Goal: Information Seeking & Learning: Find contact information

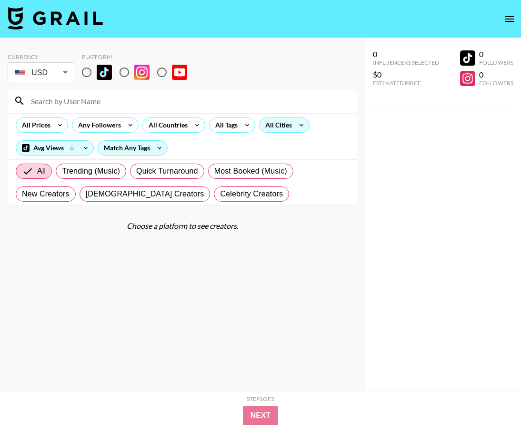
click at [285, 131] on div "All Cities" at bounding box center [276, 125] width 34 height 14
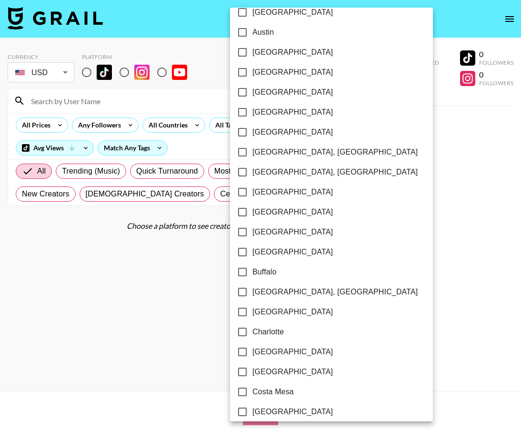
scroll to position [55, 0]
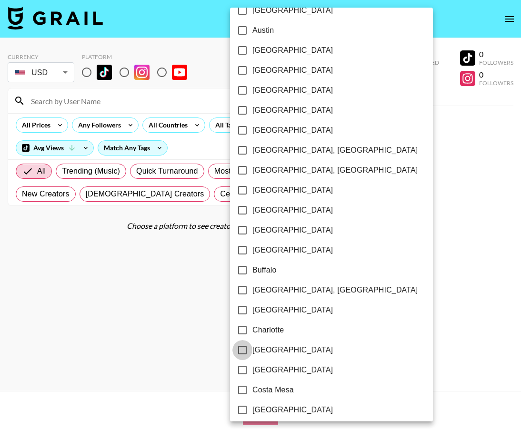
click at [241, 346] on input "[GEOGRAPHIC_DATA]" at bounding box center [242, 350] width 20 height 20
checkbox input "true"
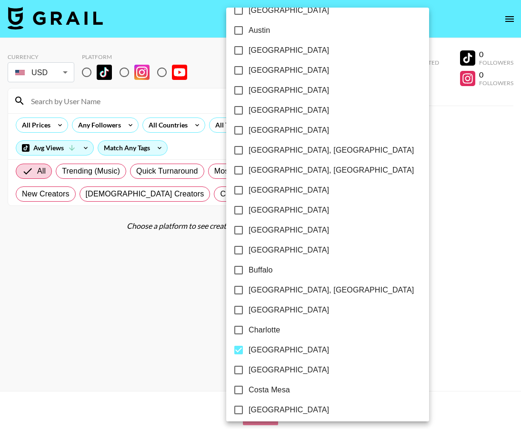
click at [195, 315] on div at bounding box center [260, 214] width 521 height 429
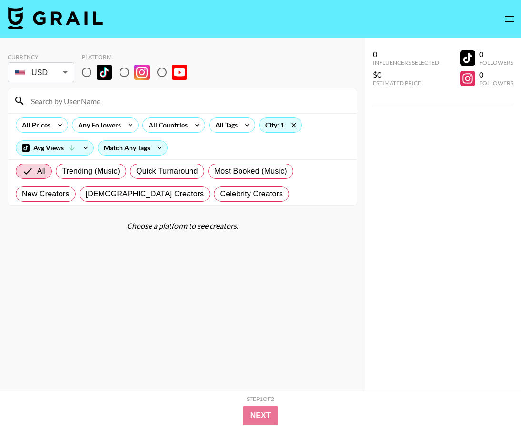
click at [91, 72] on input "radio" at bounding box center [87, 72] width 20 height 20
radio input "true"
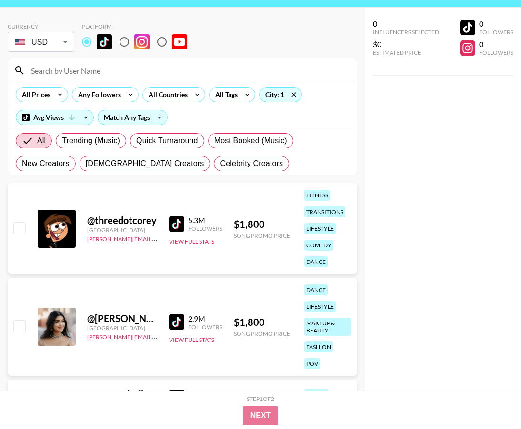
scroll to position [38, 0]
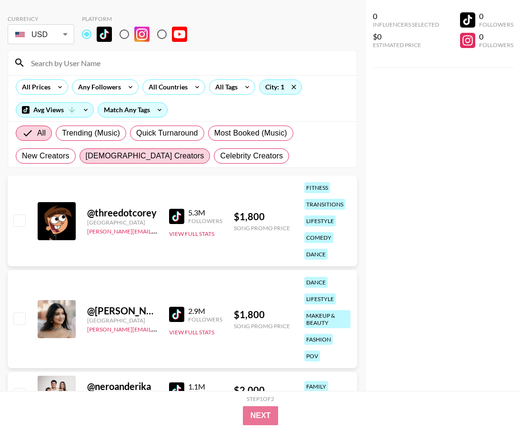
click at [113, 155] on span "[DEMOGRAPHIC_DATA] Creators" at bounding box center [145, 155] width 119 height 11
click at [86, 156] on input "[DEMOGRAPHIC_DATA] Creators" at bounding box center [86, 156] width 0 height 0
radio input "true"
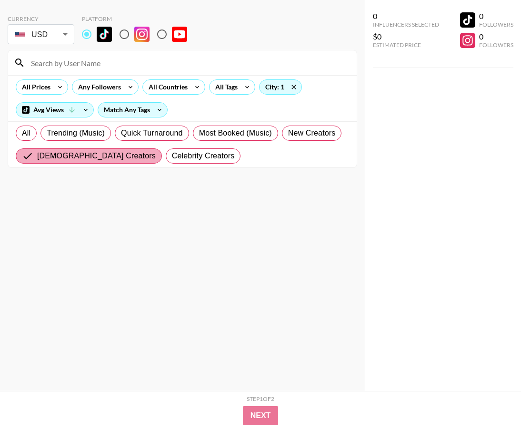
click at [71, 152] on span "[DEMOGRAPHIC_DATA] Creators" at bounding box center [96, 155] width 119 height 11
click at [37, 152] on input "[DEMOGRAPHIC_DATA] Creators" at bounding box center [29, 155] width 15 height 11
click at [21, 130] on label "All" at bounding box center [26, 133] width 21 height 15
click at [22, 133] on input "All" at bounding box center [22, 133] width 0 height 0
radio input "true"
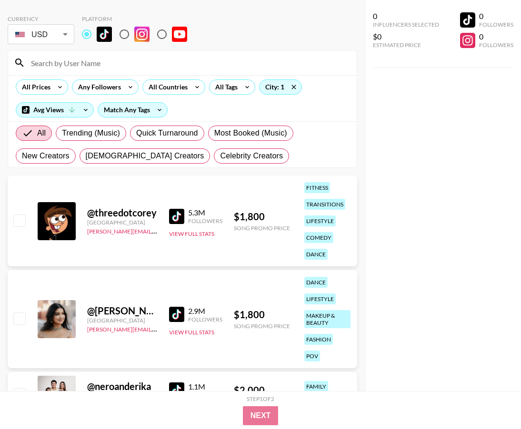
click at [45, 96] on div "All Prices Any Followers All Countries All Tags City: 1 Avg Views Match Any Tags" at bounding box center [182, 98] width 348 height 46
click at [46, 89] on div "All Prices" at bounding box center [34, 87] width 36 height 14
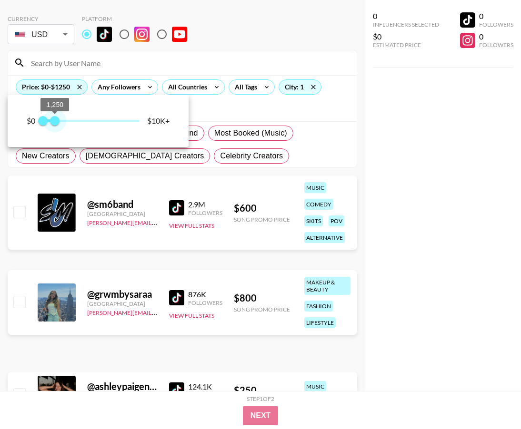
type input "1000"
drag, startPoint x: 138, startPoint y: 127, endPoint x: 53, endPoint y: 128, distance: 85.7
click at [53, 126] on span "1,000" at bounding box center [53, 121] width 10 height 10
click at [283, 203] on div at bounding box center [260, 214] width 521 height 429
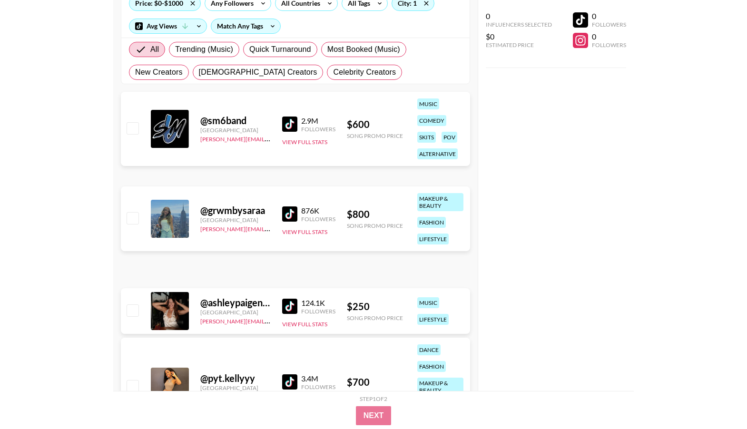
scroll to position [124, 0]
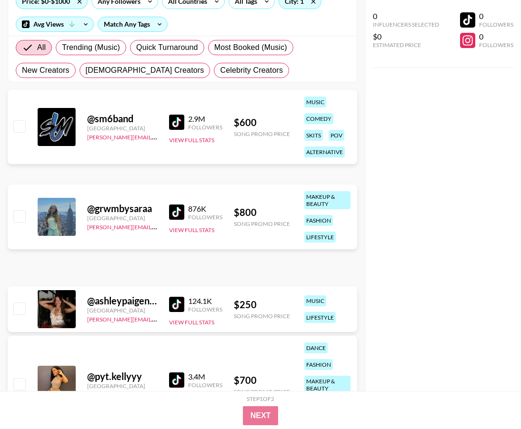
click at [177, 212] on img at bounding box center [176, 212] width 15 height 15
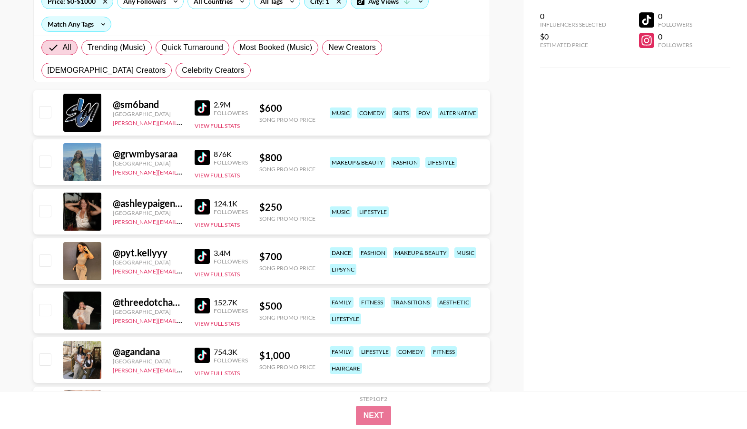
click at [202, 208] on img at bounding box center [202, 206] width 15 height 15
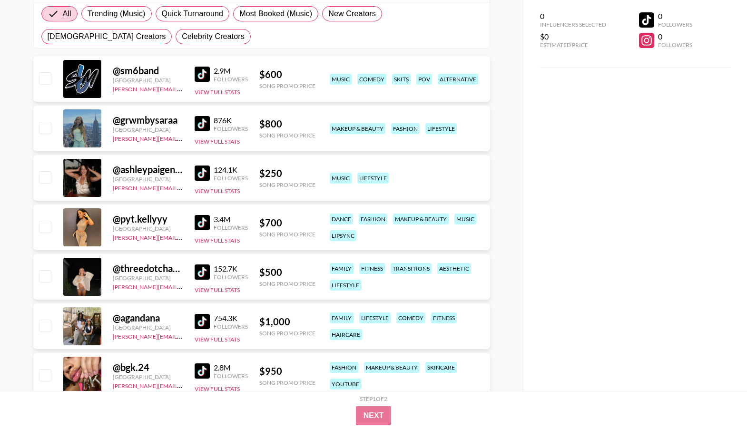
scroll to position [148, 0]
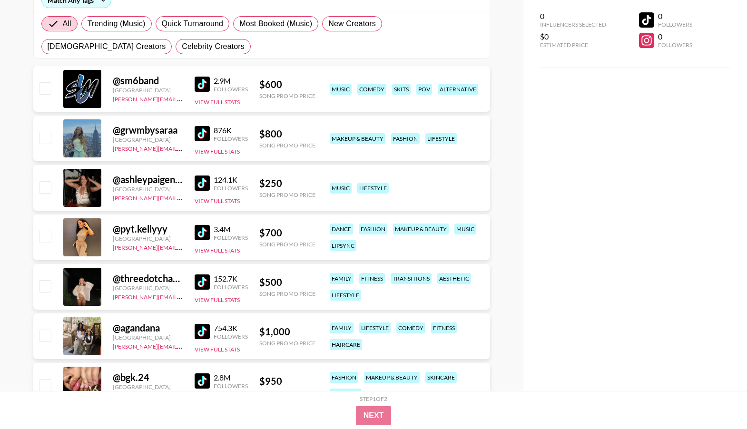
click at [202, 280] on img at bounding box center [202, 282] width 15 height 15
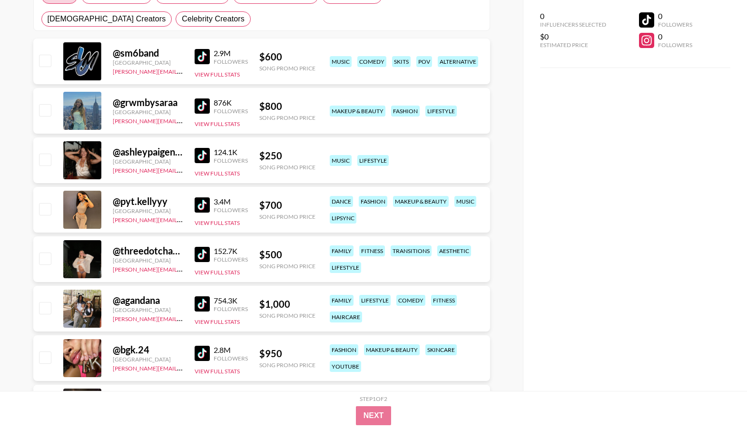
scroll to position [195, 0]
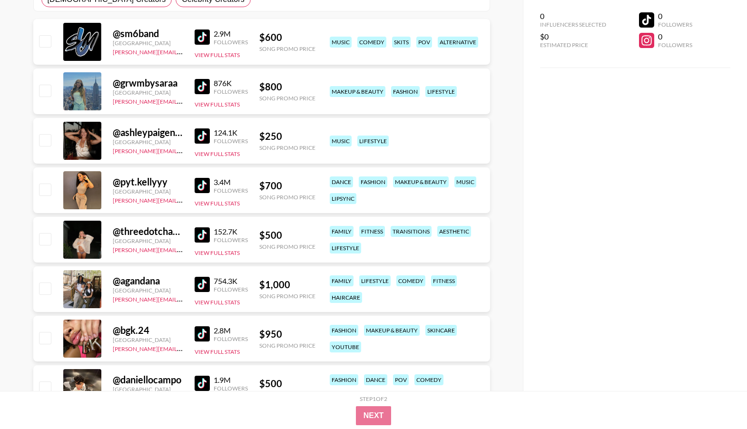
click at [197, 280] on img at bounding box center [202, 284] width 15 height 15
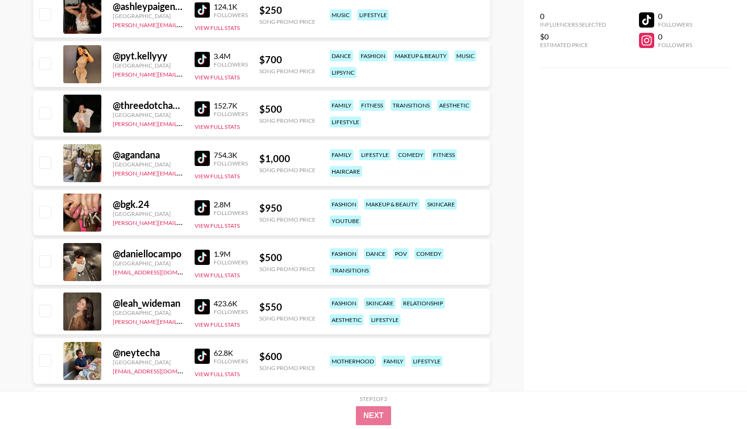
scroll to position [323, 0]
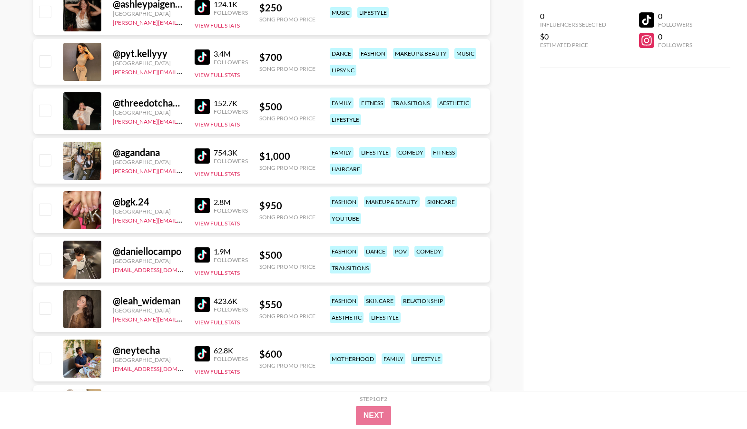
click at [197, 250] on img at bounding box center [202, 254] width 15 height 15
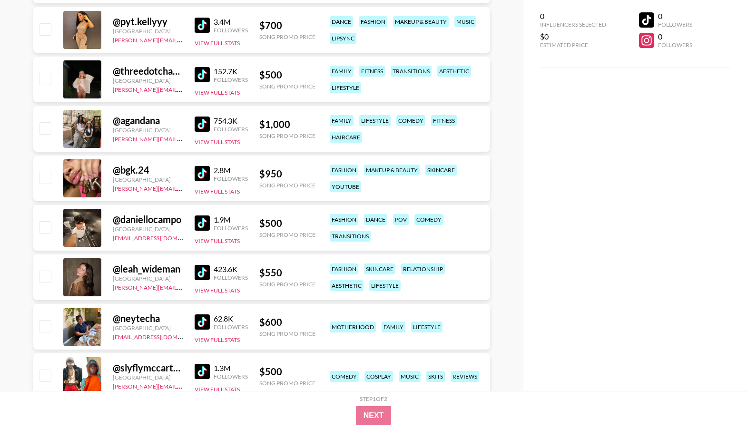
scroll to position [358, 0]
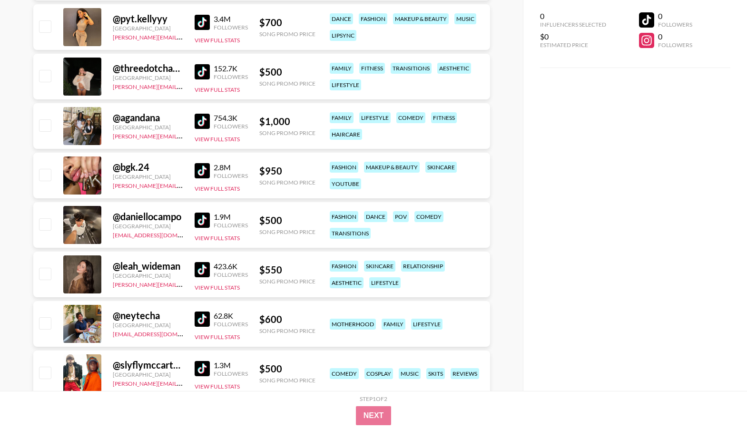
click at [202, 273] on img at bounding box center [202, 269] width 15 height 15
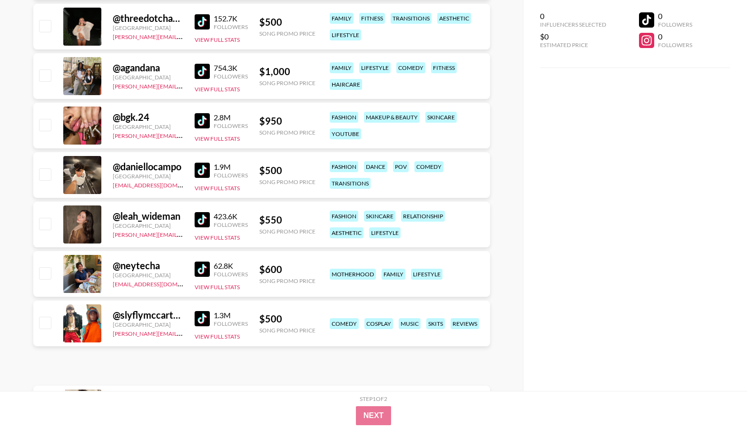
scroll to position [420, 0]
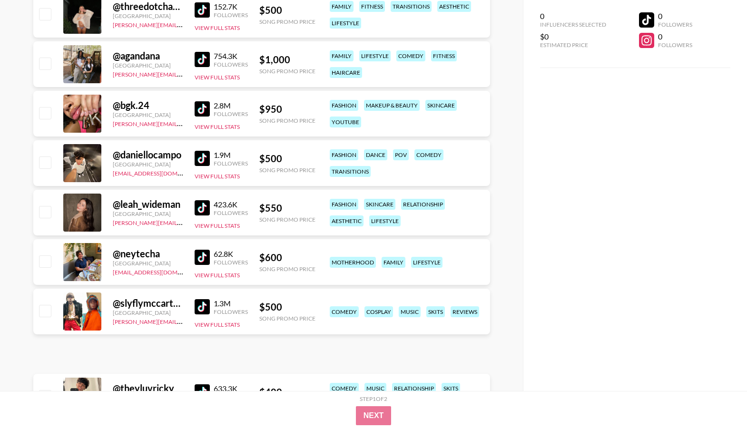
click at [202, 253] on img at bounding box center [202, 257] width 15 height 15
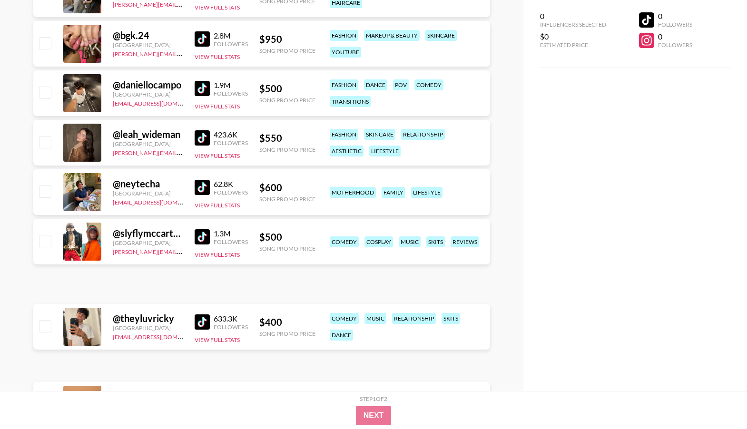
scroll to position [488, 0]
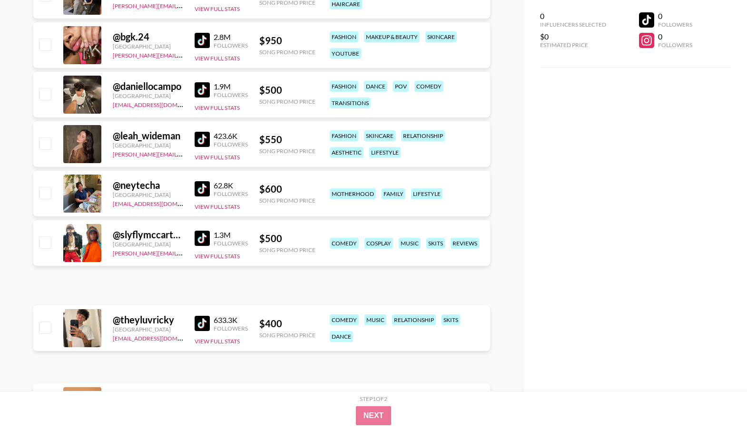
click at [202, 237] on img at bounding box center [202, 238] width 15 height 15
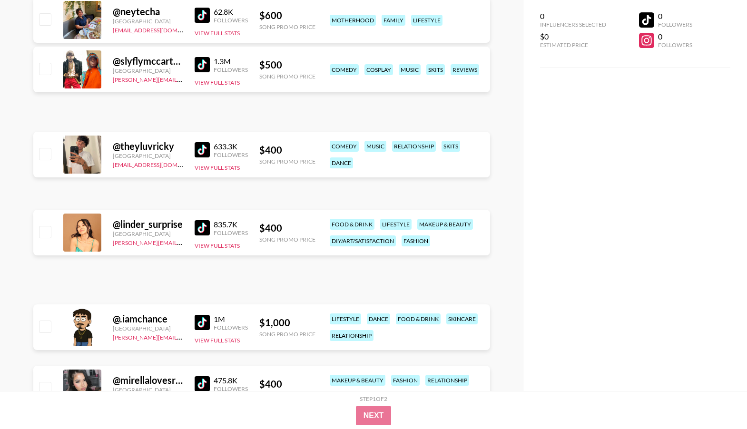
scroll to position [662, 0]
click at [201, 228] on img at bounding box center [202, 227] width 15 height 15
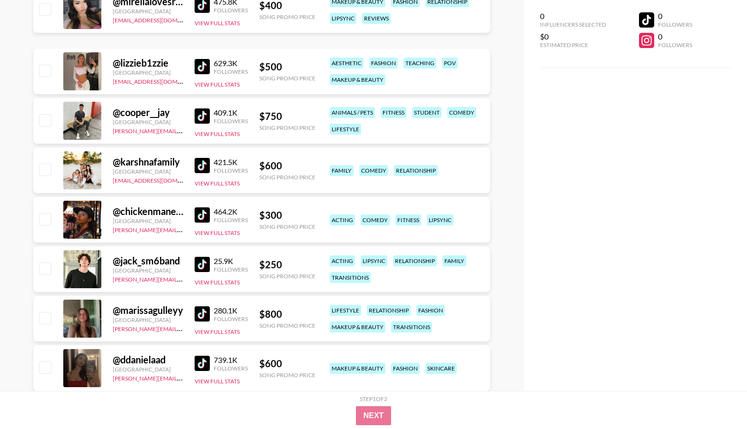
scroll to position [1042, 0]
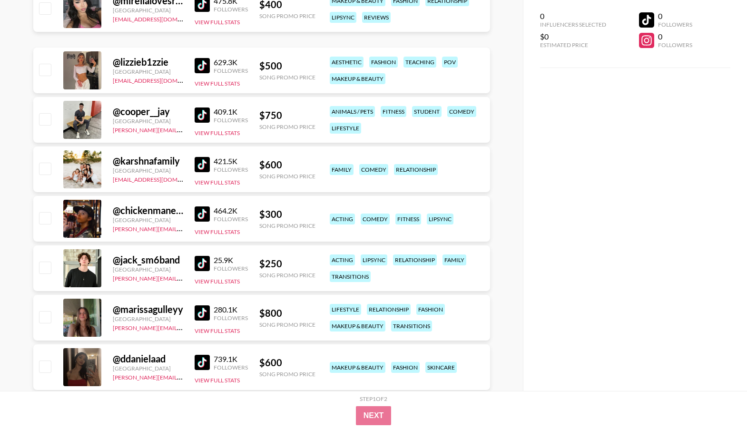
click at [202, 207] on img at bounding box center [202, 214] width 15 height 15
click at [202, 268] on img at bounding box center [202, 263] width 15 height 15
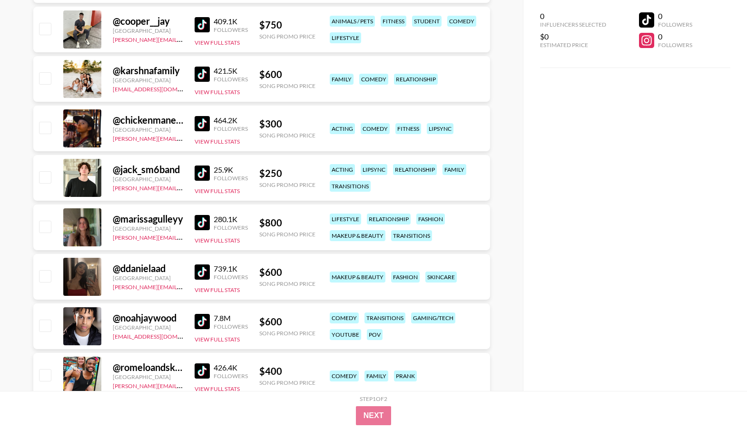
scroll to position [1157, 0]
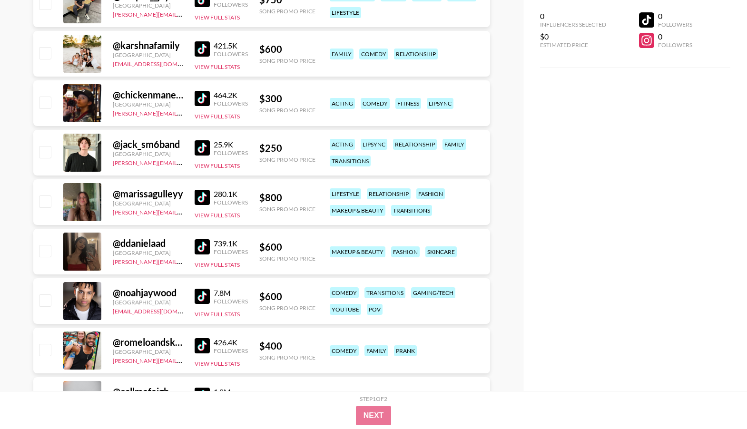
click at [205, 194] on img at bounding box center [202, 197] width 15 height 15
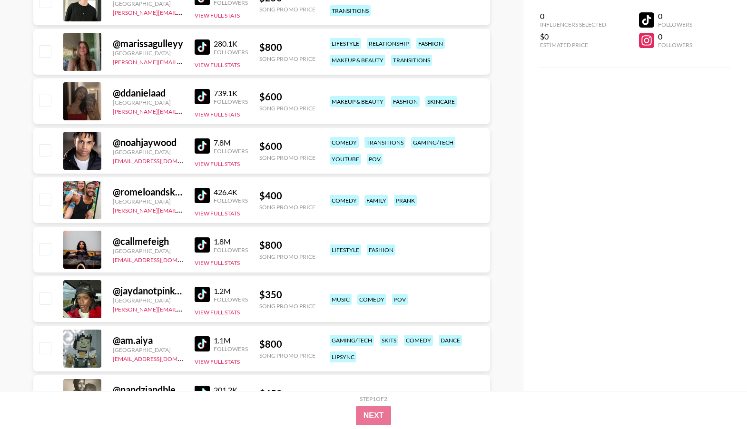
scroll to position [1313, 0]
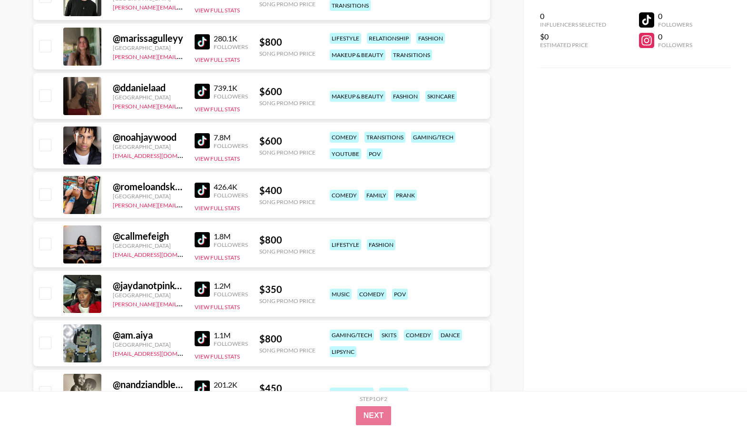
click at [199, 236] on img at bounding box center [202, 239] width 15 height 15
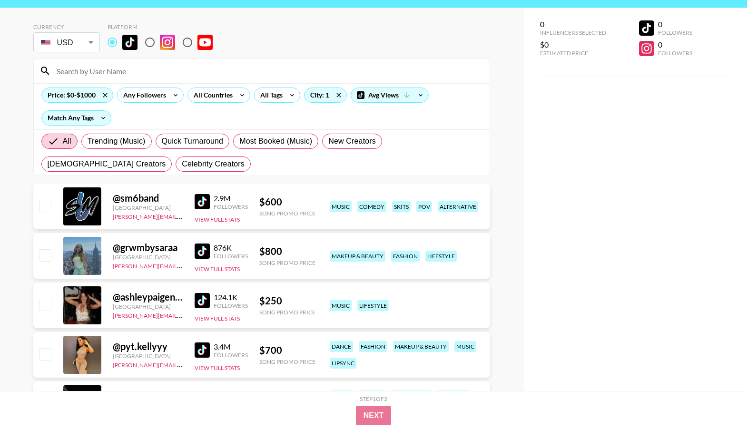
scroll to position [0, 0]
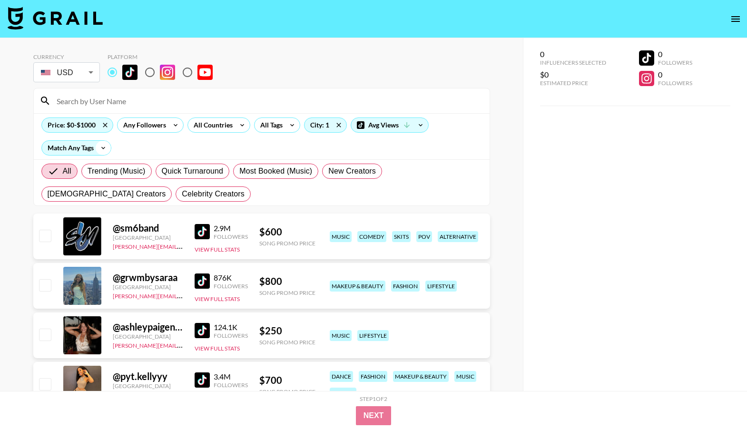
click at [98, 147] on icon at bounding box center [103, 148] width 15 height 14
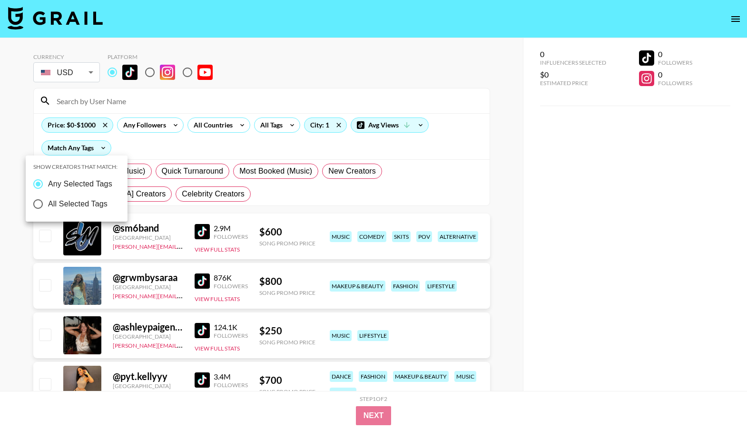
click at [132, 143] on div at bounding box center [373, 214] width 747 height 429
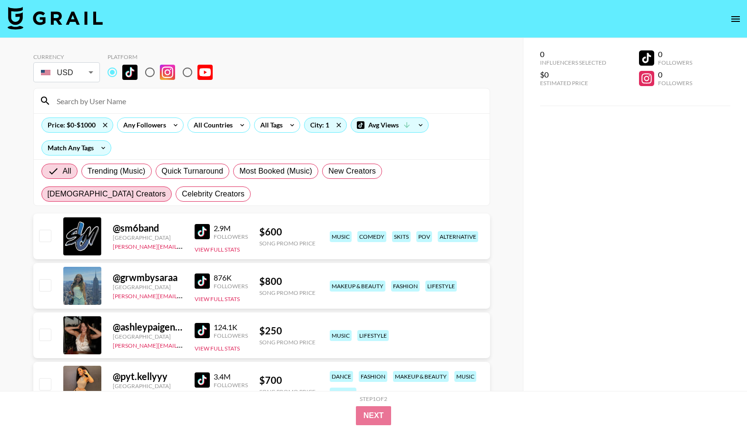
click at [166, 188] on span "[DEMOGRAPHIC_DATA] Creators" at bounding box center [107, 193] width 119 height 11
click at [48, 194] on input "[DEMOGRAPHIC_DATA] Creators" at bounding box center [48, 194] width 0 height 0
radio input "true"
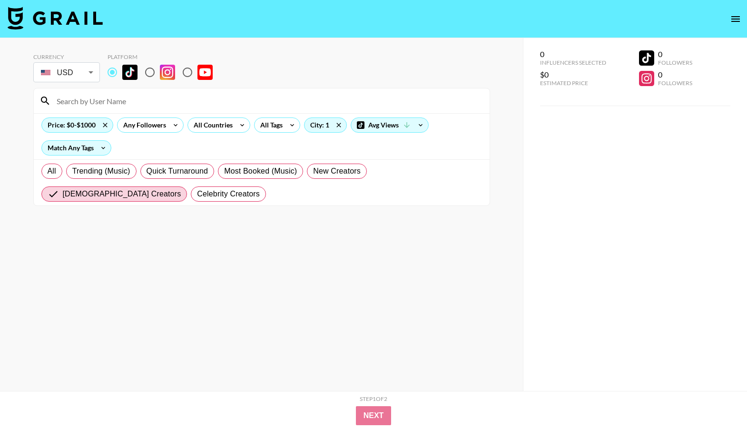
click at [148, 71] on input "radio" at bounding box center [150, 72] width 20 height 20
radio input "true"
click at [120, 77] on input "radio" at bounding box center [112, 72] width 20 height 20
radio input "true"
click at [401, 158] on div "Price: $0-$1000 Any Followers All Countries All Tags City: 1 Avg Views Match An…" at bounding box center [262, 136] width 456 height 46
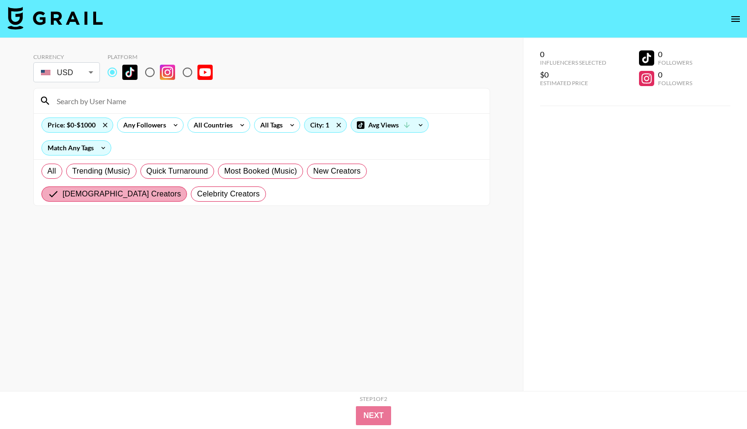
click at [188, 187] on label "[DEMOGRAPHIC_DATA] Creators" at bounding box center [114, 194] width 146 height 15
click at [63, 188] on input "[DEMOGRAPHIC_DATA] Creators" at bounding box center [55, 193] width 15 height 11
click at [181, 188] on span "[DEMOGRAPHIC_DATA] Creators" at bounding box center [122, 193] width 119 height 11
click at [63, 188] on input "[DEMOGRAPHIC_DATA] Creators" at bounding box center [55, 193] width 15 height 11
click at [135, 124] on div "Any Followers" at bounding box center [143, 125] width 50 height 14
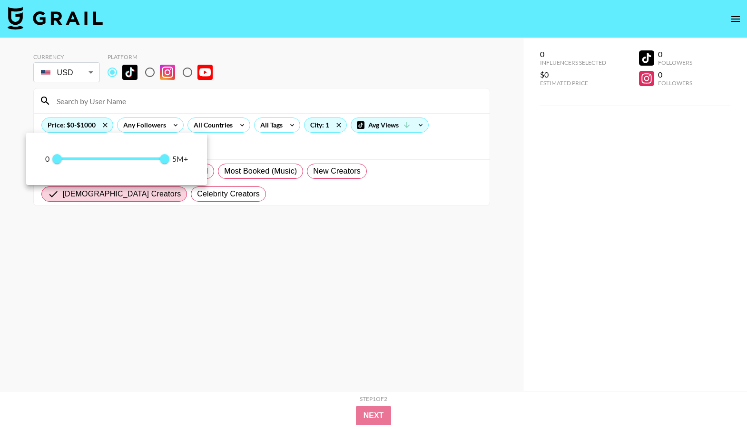
click at [225, 146] on div at bounding box center [373, 214] width 747 height 429
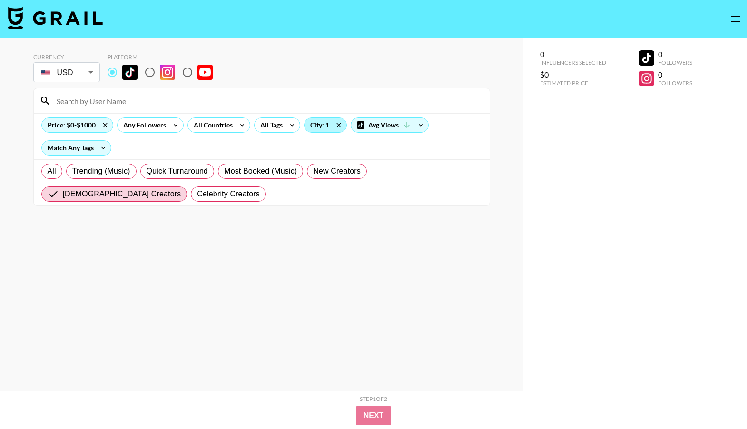
click at [325, 126] on div "City: 1" at bounding box center [326, 125] width 42 height 14
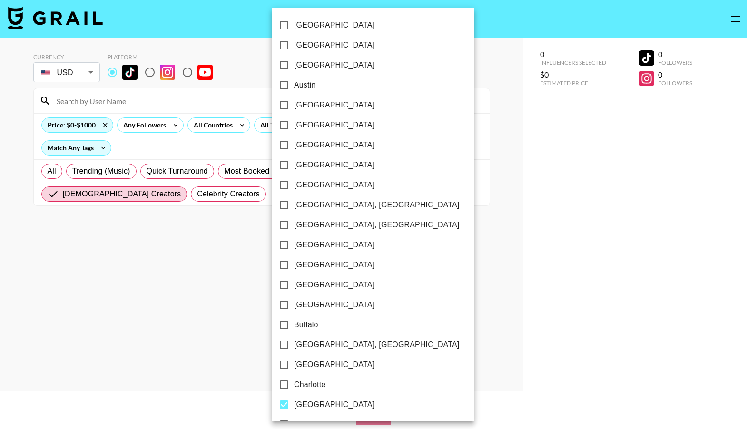
click at [247, 147] on div at bounding box center [373, 214] width 747 height 429
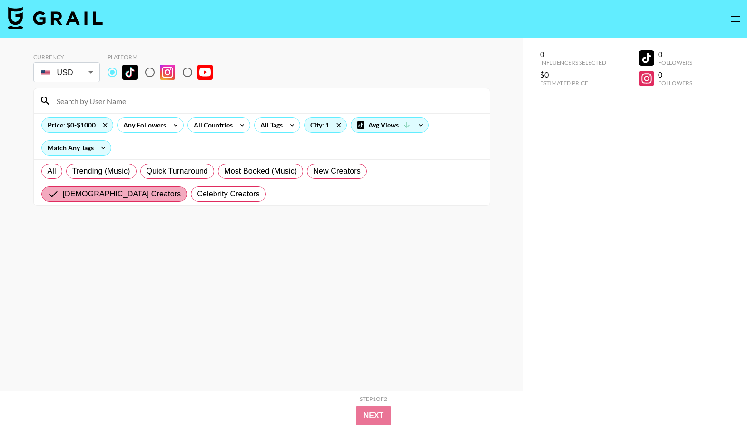
click at [63, 188] on input "[DEMOGRAPHIC_DATA] Creators" at bounding box center [55, 193] width 15 height 11
click at [51, 168] on span "All" at bounding box center [52, 171] width 9 height 11
click at [48, 171] on input "All" at bounding box center [48, 171] width 0 height 0
radio input "true"
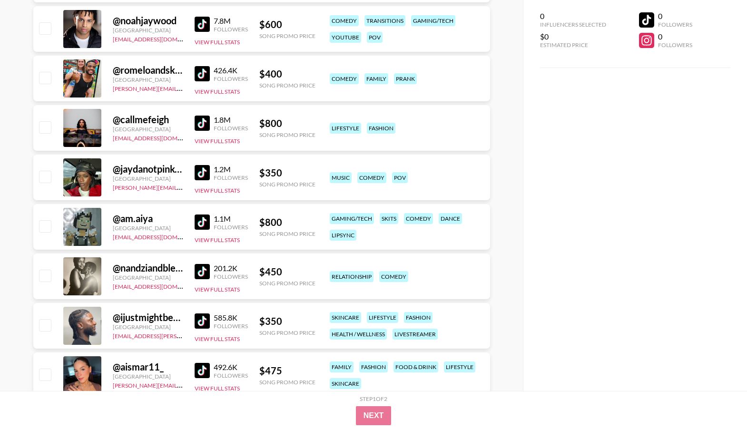
scroll to position [1298, 0]
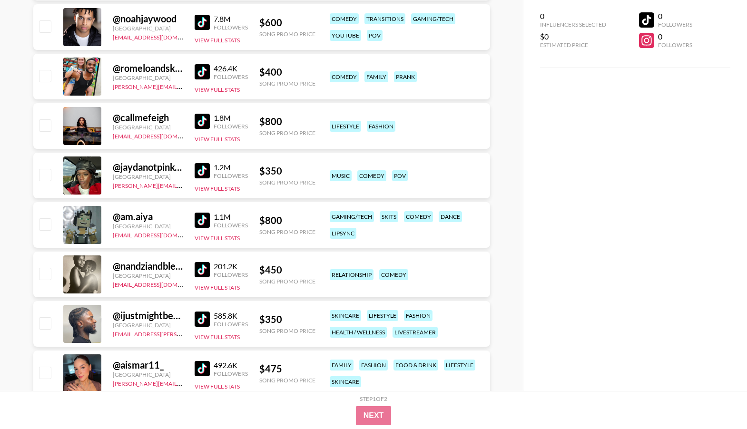
click at [198, 214] on img at bounding box center [202, 220] width 15 height 15
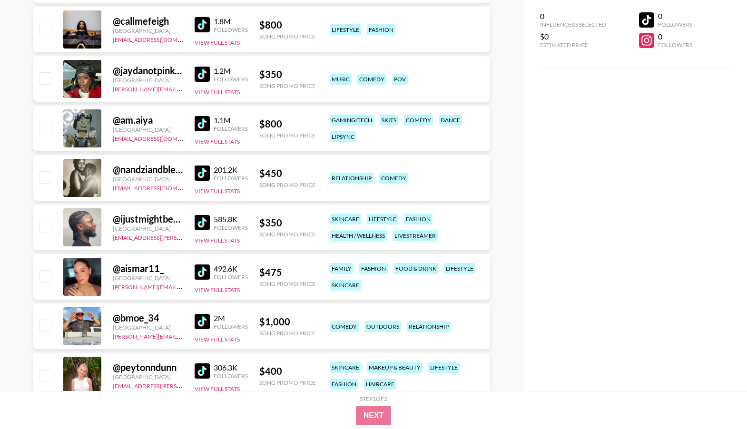
scroll to position [1400, 0]
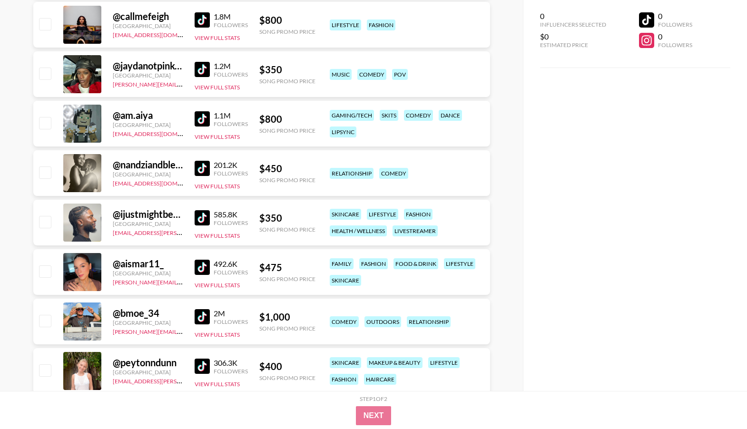
click at [204, 220] on img at bounding box center [202, 217] width 15 height 15
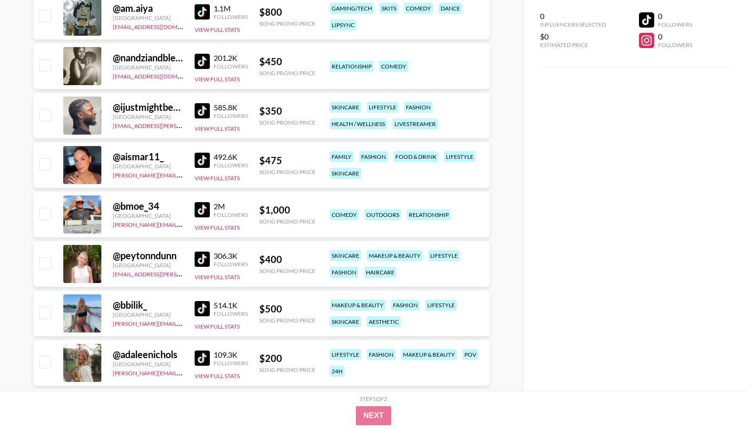
scroll to position [1515, 0]
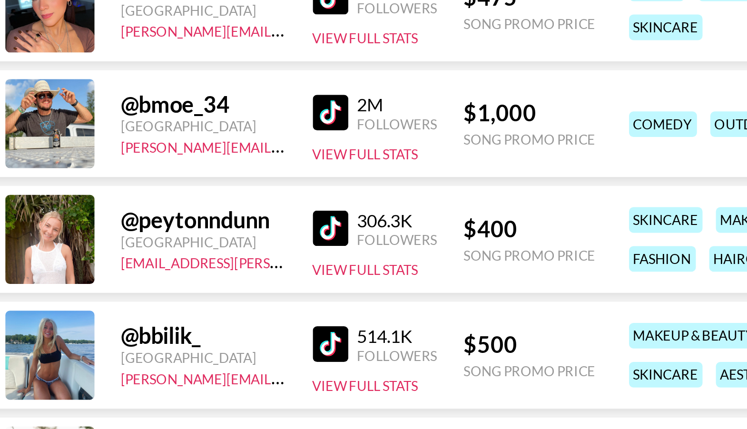
click at [207, 248] on img at bounding box center [202, 251] width 15 height 15
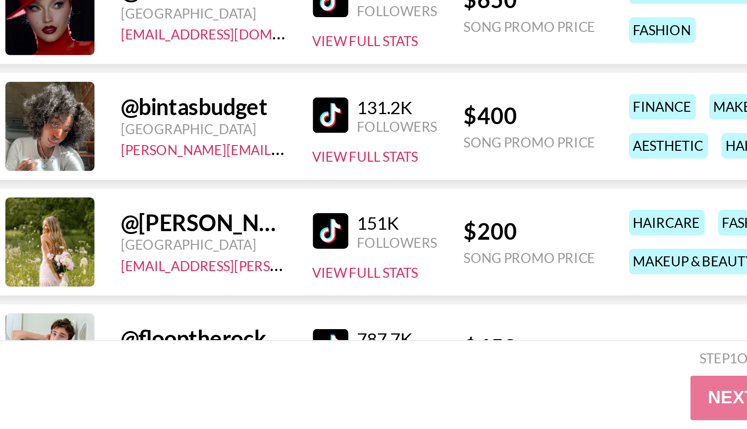
scroll to position [1719, 0]
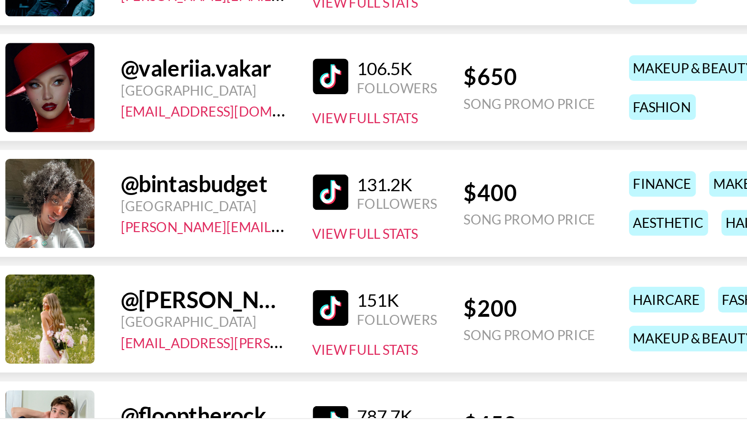
click at [200, 247] on img at bounding box center [202, 244] width 15 height 15
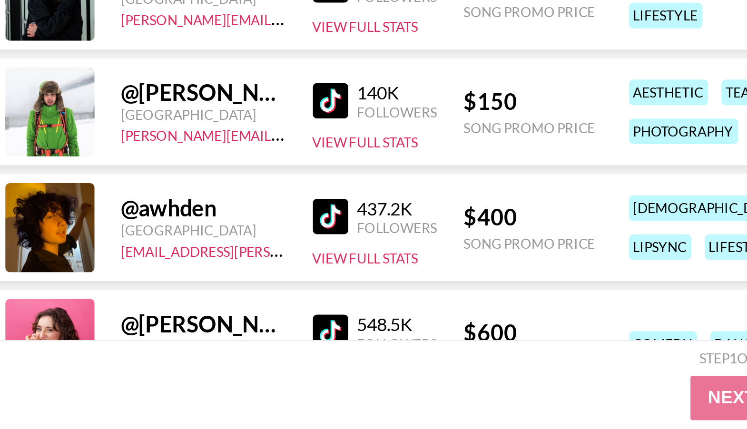
scroll to position [1925, 0]
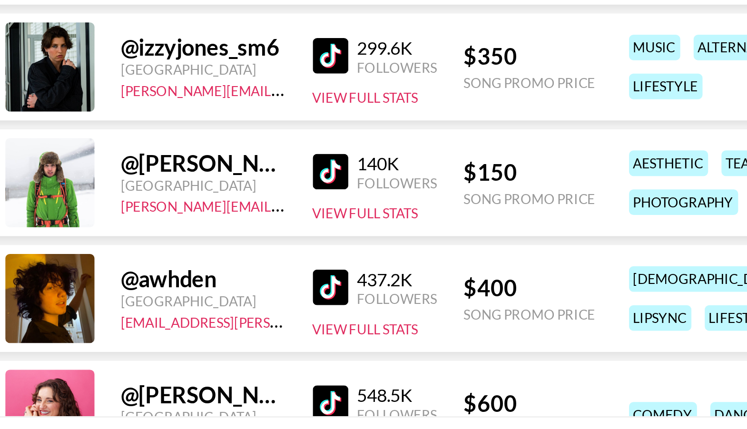
click at [201, 234] on img at bounding box center [202, 236] width 15 height 15
click at [164, 351] on link "[EMAIL_ADDRESS][PERSON_NAME][DOMAIN_NAME]" at bounding box center [183, 350] width 141 height 9
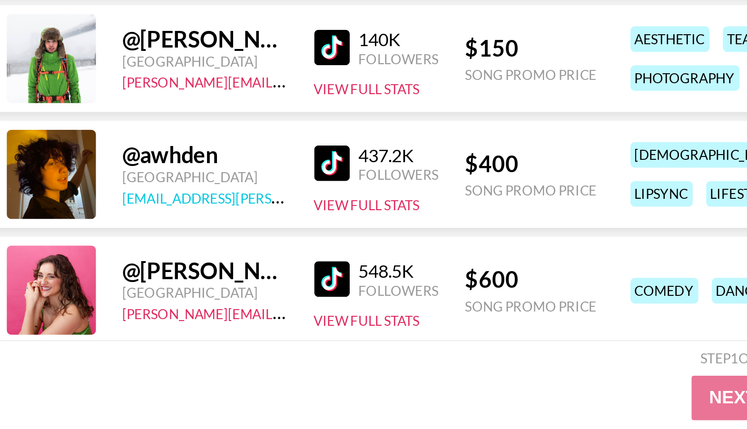
scroll to position [1946, 0]
click at [205, 321] on img at bounding box center [202, 315] width 15 height 15
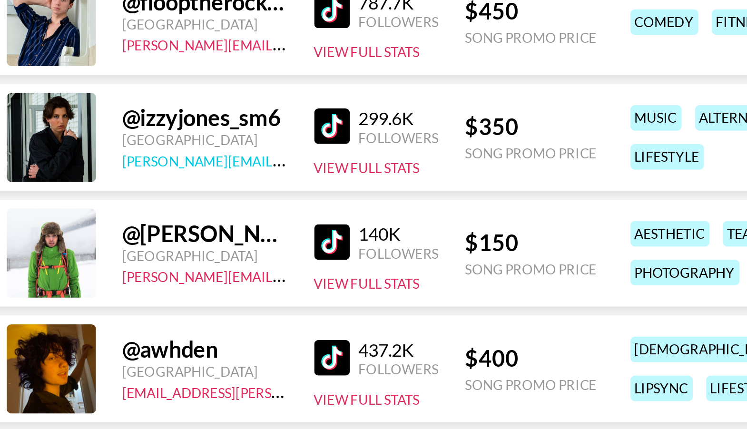
click at [167, 231] on link "[PERSON_NAME][EMAIL_ADDRESS][DOMAIN_NAME]" at bounding box center [183, 230] width 141 height 9
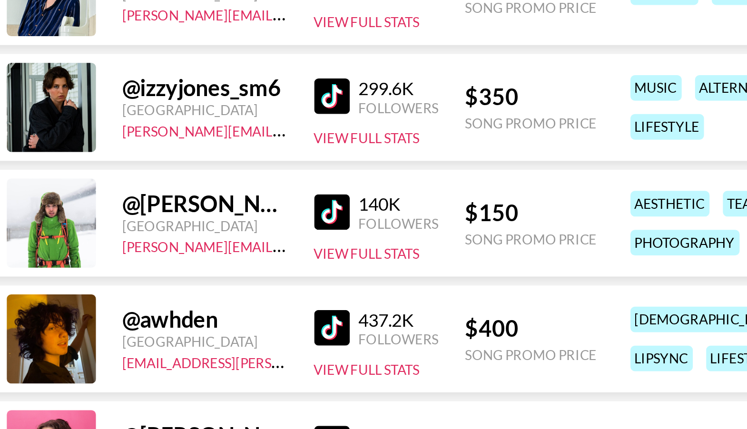
click at [195, 269] on img at bounding box center [202, 265] width 15 height 15
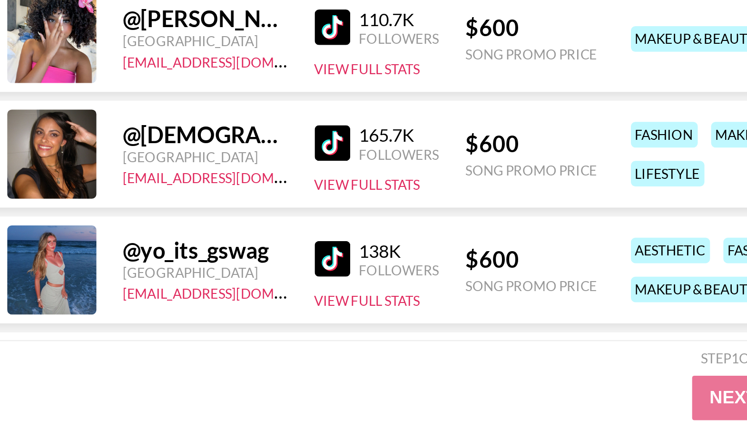
scroll to position [2252, 0]
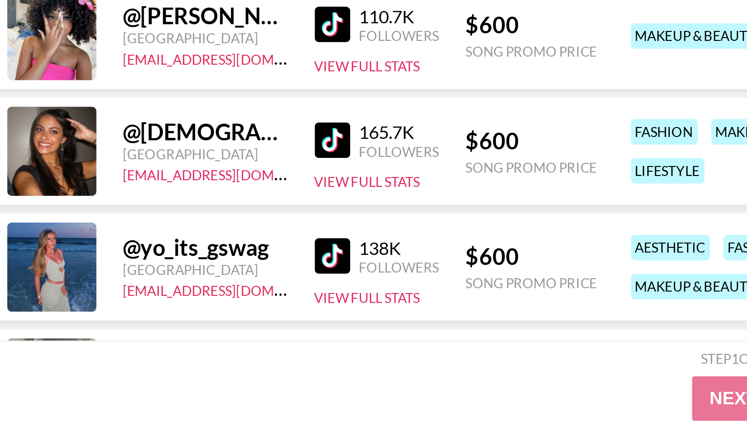
click at [202, 256] on img at bounding box center [202, 255] width 15 height 15
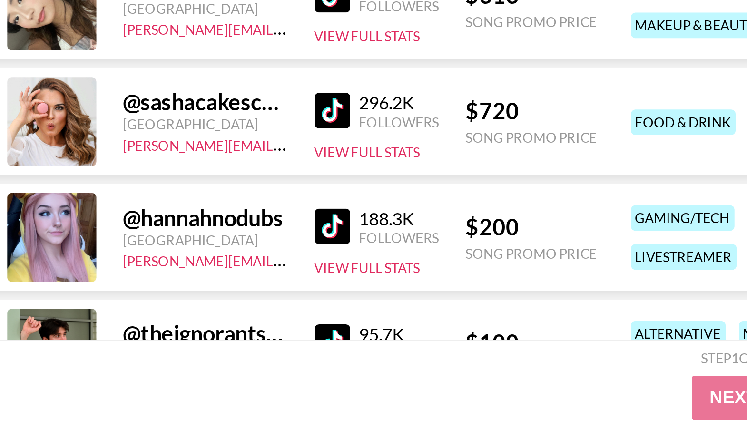
scroll to position [2470, 0]
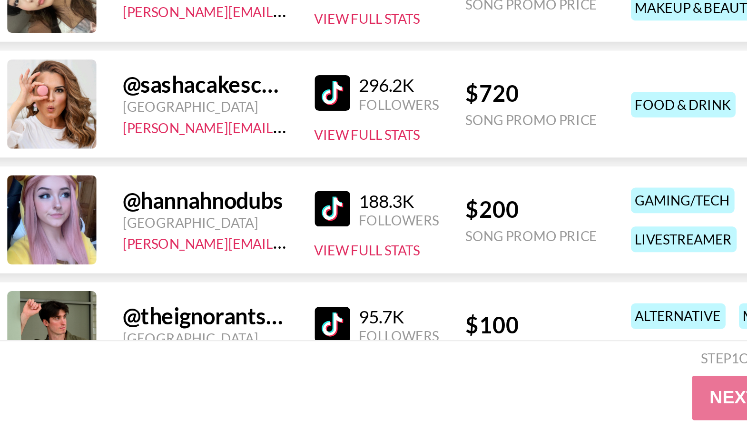
click at [198, 336] on img at bounding box center [202, 334] width 15 height 15
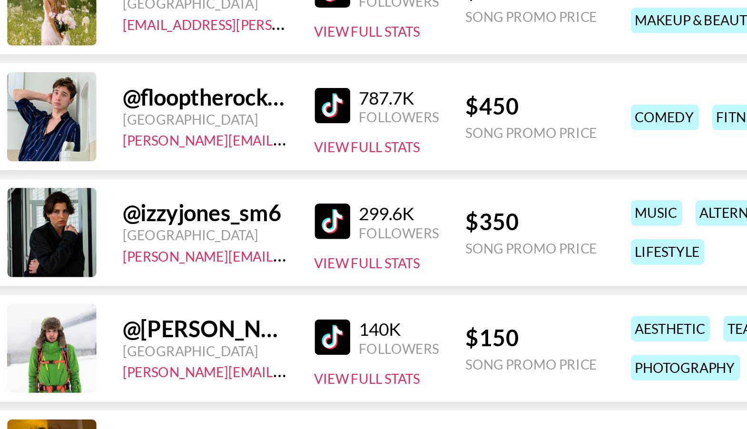
scroll to position [2063, 0]
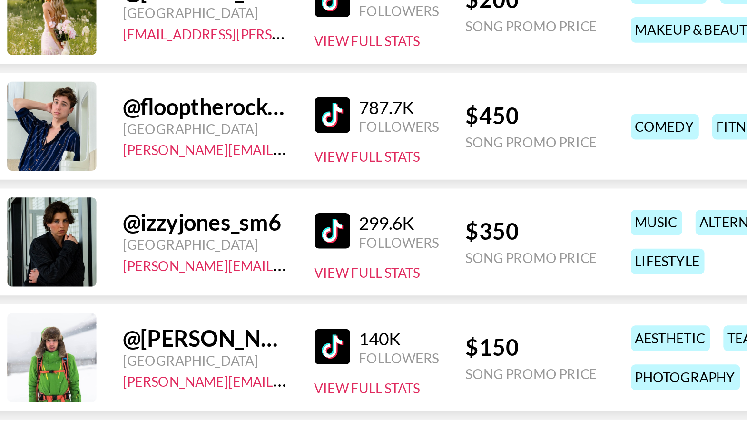
click at [299, 84] on div "@ izzyjones_sm6 [GEOGRAPHIC_DATA] [PERSON_NAME][EMAIL_ADDRESS][DOMAIN_NAME] 299…" at bounding box center [261, 104] width 457 height 46
click at [296, 89] on div "@ izzyjones_sm6 [GEOGRAPHIC_DATA] [PERSON_NAME][EMAIL_ADDRESS][DOMAIN_NAME] 299…" at bounding box center [261, 104] width 457 height 46
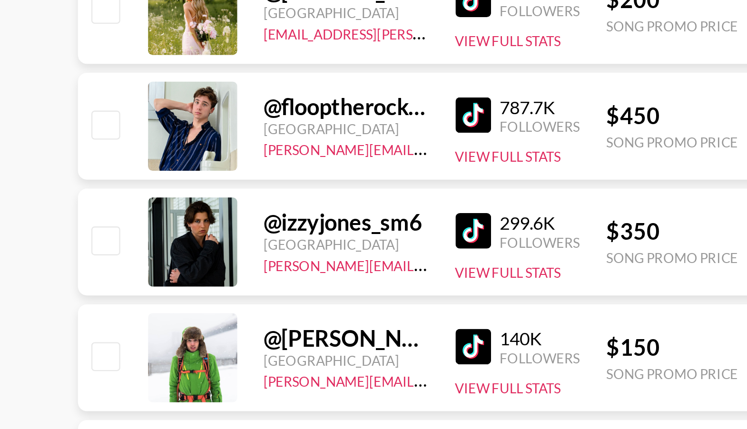
click at [179, 97] on div "@ izzyjones_sm6" at bounding box center [148, 95] width 70 height 12
click at [219, 117] on button "View Full Stats" at bounding box center [217, 116] width 45 height 7
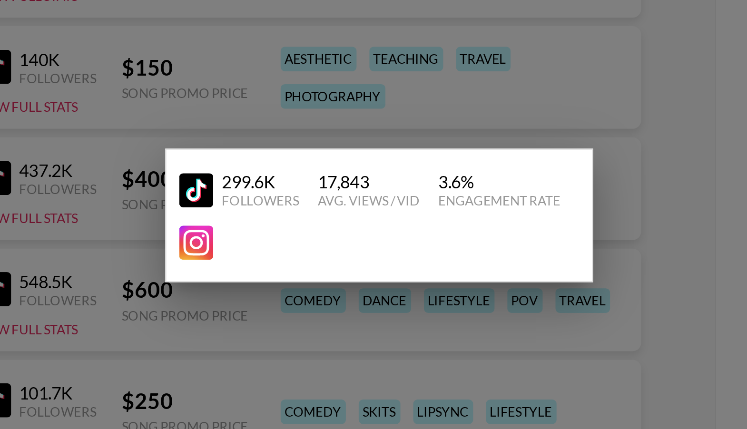
click at [325, 258] on div at bounding box center [373, 214] width 747 height 429
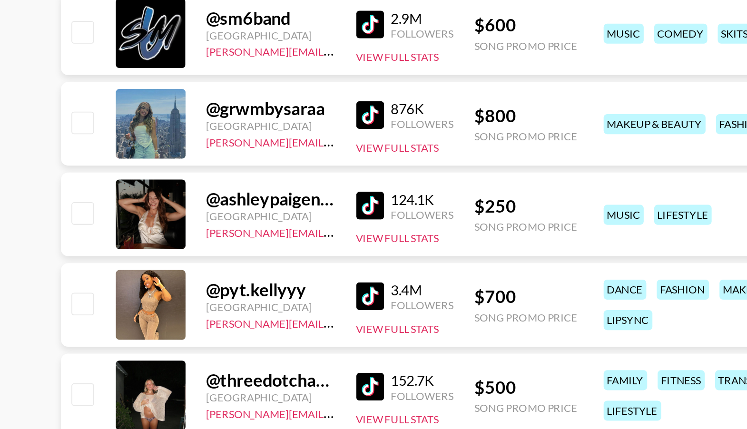
scroll to position [0, 0]
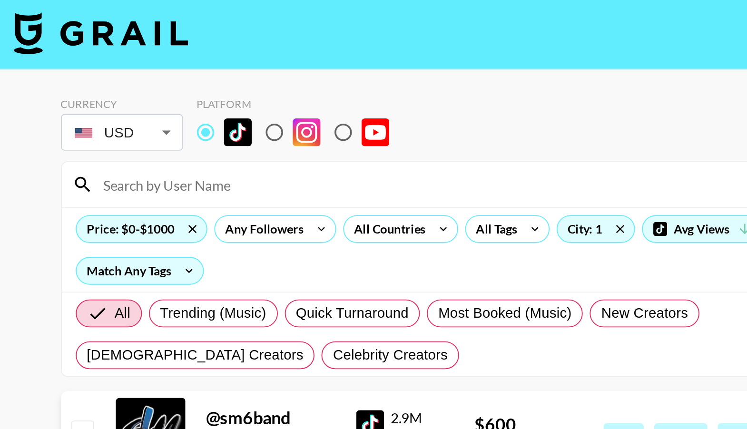
click at [152, 76] on input "radio" at bounding box center [150, 72] width 20 height 20
radio input "true"
click at [112, 74] on input "radio" at bounding box center [112, 72] width 20 height 20
radio input "true"
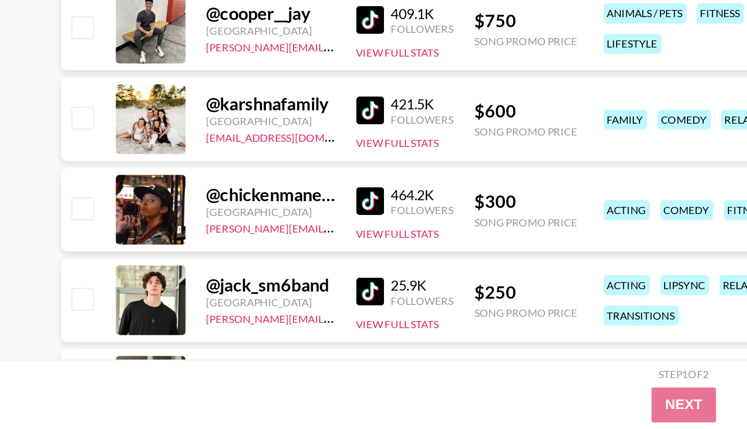
scroll to position [821, 0]
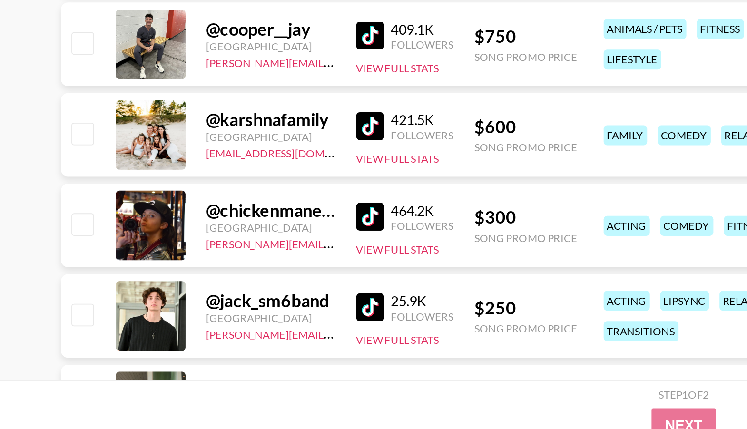
click at [199, 199] on img at bounding box center [202, 202] width 15 height 15
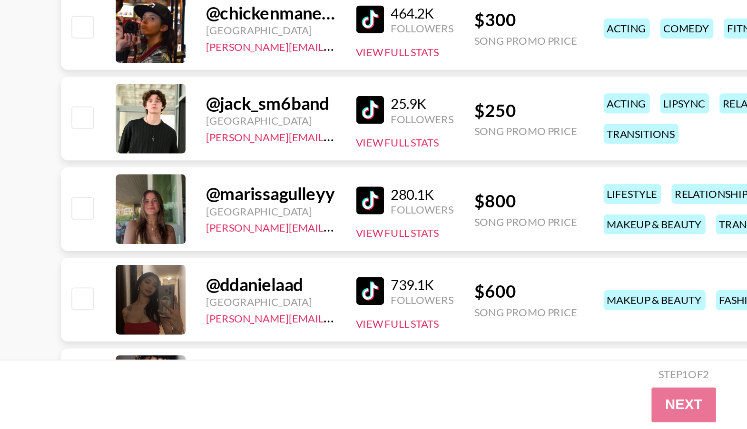
scroll to position [919, 0]
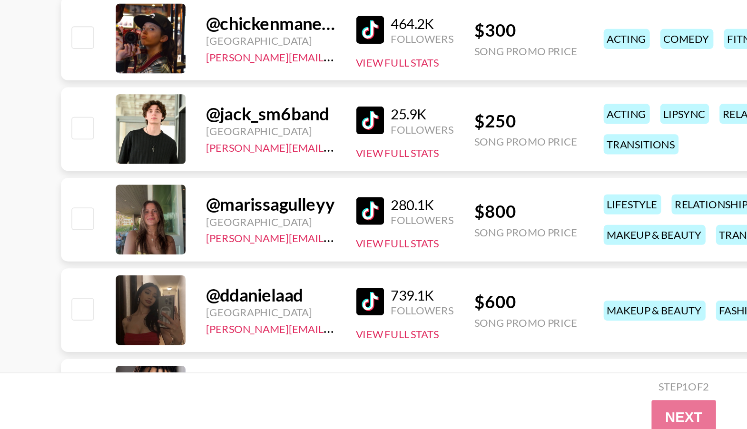
click at [200, 210] on img at bounding box center [202, 204] width 15 height 15
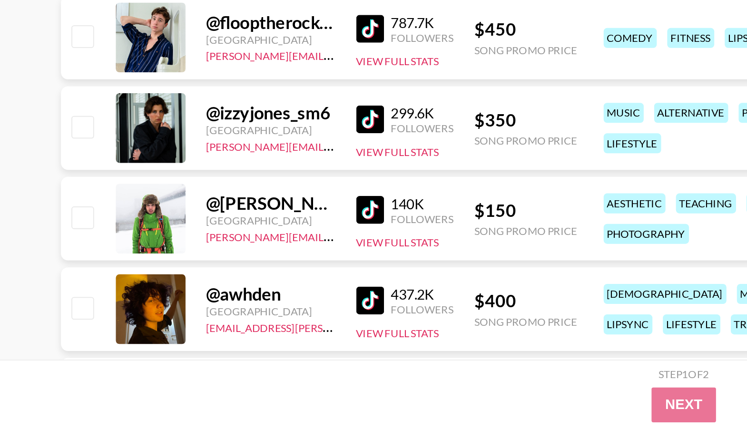
scroll to position [1903, 0]
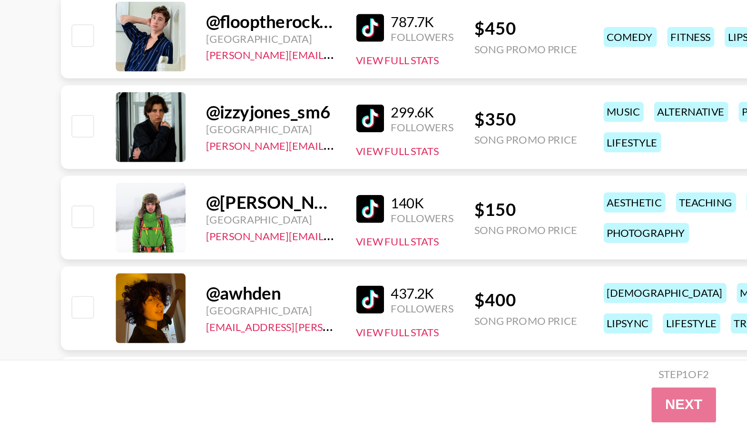
click at [202, 256] on img at bounding box center [202, 259] width 15 height 15
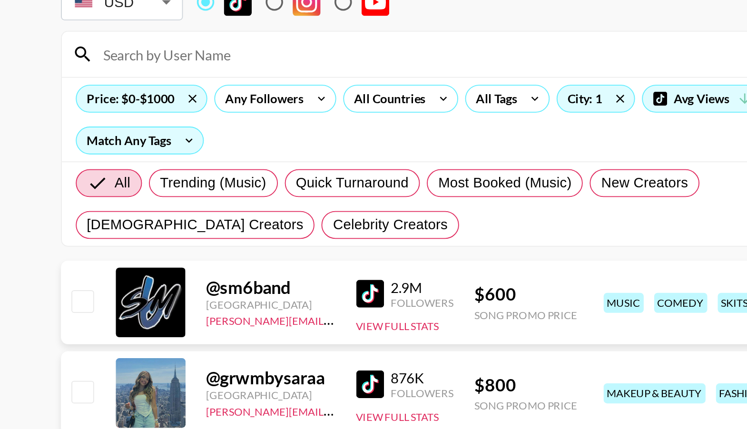
scroll to position [9, 0]
